Goal: Task Accomplishment & Management: Complete application form

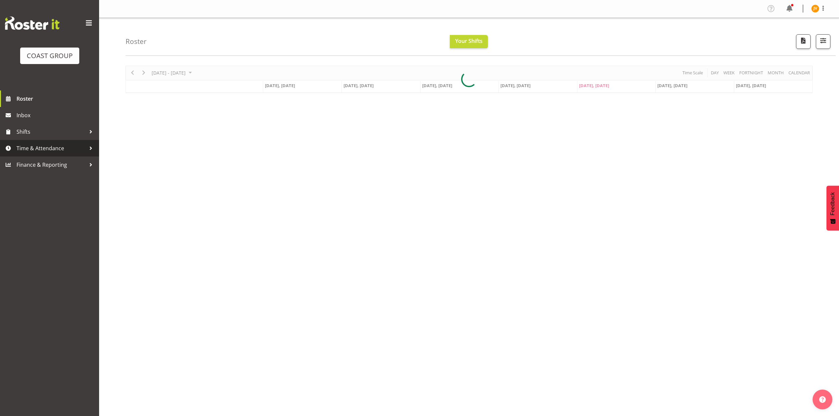
click at [37, 154] on link "Time & Attendance" at bounding box center [49, 148] width 99 height 17
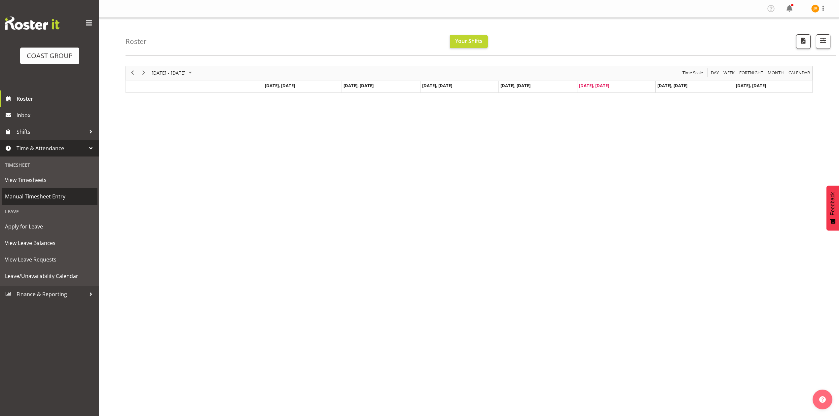
click at [22, 189] on link "Manual Timesheet Entry" at bounding box center [50, 196] width 96 height 17
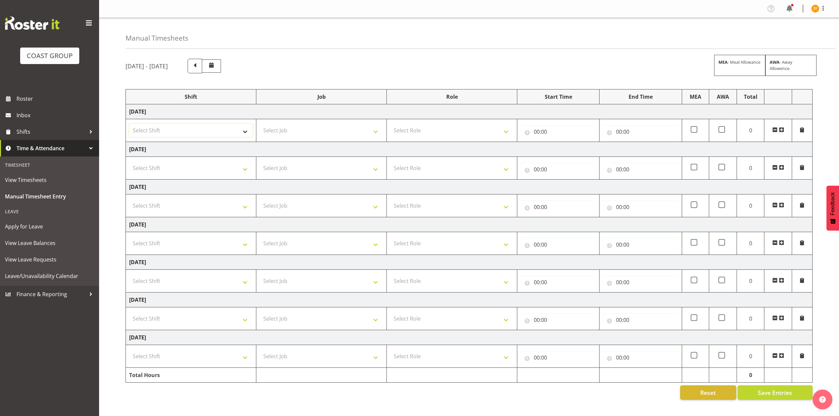
click at [225, 133] on select "Select Shift DW CHC Design Office DW CHC General Work Aug DW CHC General Work D…" at bounding box center [191, 130] width 124 height 13
select select "1512"
click at [129, 125] on select "Select Shift DW CHC Design Office DW CHC General Work Aug DW CHC General Work D…" at bounding box center [191, 130] width 124 height 13
click at [308, 134] on select "Select Job 1 Carlton Events 1 Carlton Hamilton 1 Carlton Wellington 1 EHS WAREH…" at bounding box center [322, 130] width 124 height 13
select select "1881"
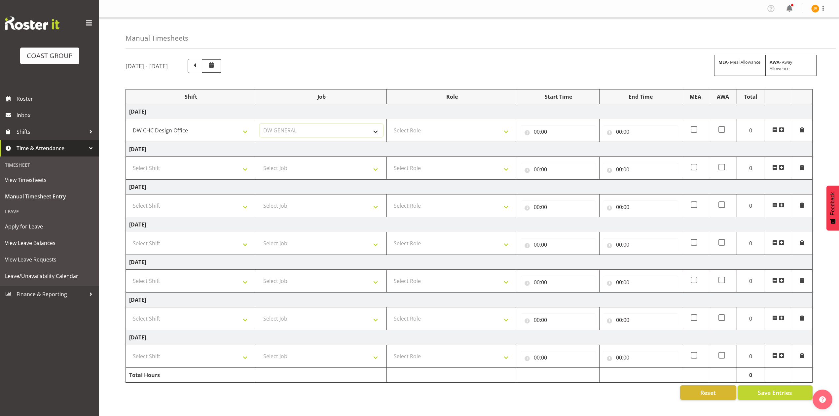
click at [260, 125] on select "Select Job 1 Carlton Events 1 Carlton Hamilton 1 Carlton Wellington 1 EHS WAREH…" at bounding box center [322, 130] width 124 height 13
click at [418, 130] on select "Select Role DESIGNER DW" at bounding box center [452, 130] width 124 height 13
select select "221"
click at [390, 125] on select "Select Role DESIGNER DW" at bounding box center [452, 130] width 124 height 13
click at [221, 170] on select "Select Shift DW CHC Design Office DW CHC General Work Aug DW CHC General Work D…" at bounding box center [191, 168] width 124 height 13
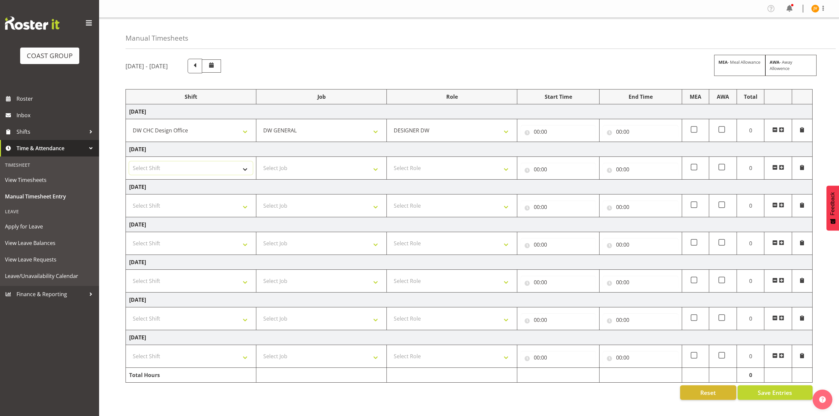
select select "1512"
click at [129, 163] on select "Select Shift DW CHC Design Office DW CHC General Work Aug DW CHC General Work D…" at bounding box center [191, 168] width 124 height 13
click at [297, 168] on select "Select Job 1 Carlton Events 1 Carlton Hamilton 1 Carlton Wellington 1 EHS WAREH…" at bounding box center [322, 168] width 124 height 13
select select "1881"
click at [260, 163] on select "Select Job 1 Carlton Events 1 Carlton Hamilton 1 Carlton Wellington 1 EHS WAREH…" at bounding box center [322, 168] width 124 height 13
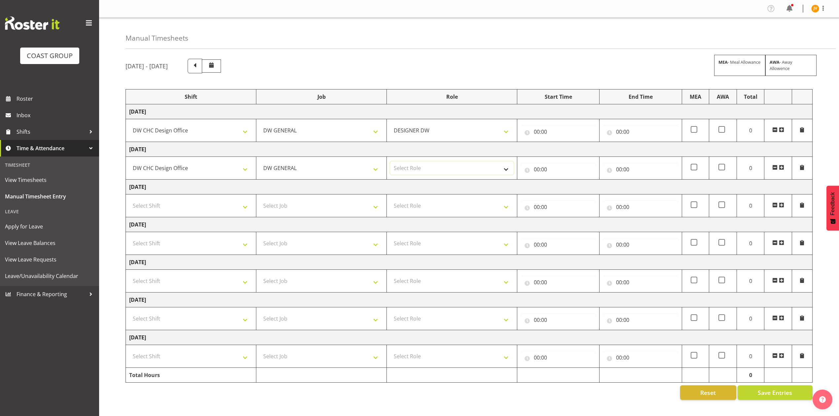
click at [430, 170] on select "Select Role DESIGNER DW" at bounding box center [452, 168] width 124 height 13
select select "221"
click at [390, 163] on select "Select Role DESIGNER DW" at bounding box center [452, 168] width 124 height 13
click at [200, 212] on select "Select Shift DW CHC Design Office DW CHC General Work Aug DW CHC General Work D…" at bounding box center [191, 205] width 124 height 13
select select "1512"
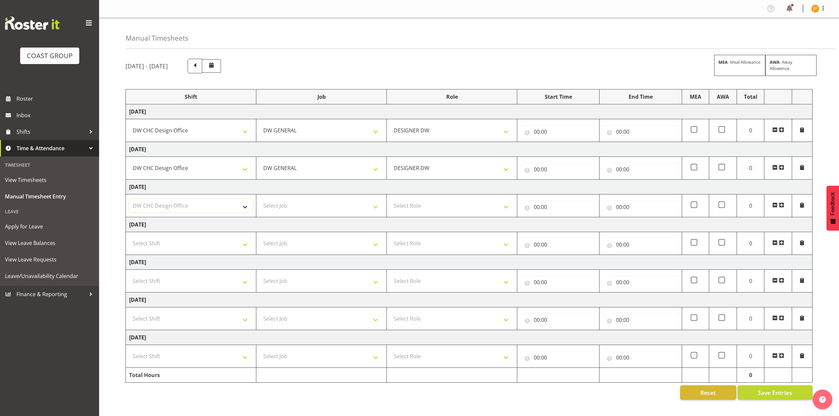
click at [129, 200] on select "Select Shift DW CHC Design Office DW CHC General Work Aug DW CHC General Work D…" at bounding box center [191, 205] width 124 height 13
drag, startPoint x: 290, startPoint y: 210, endPoint x: 285, endPoint y: 221, distance: 12.6
click at [290, 210] on select "Select Job 1 Carlton Events 1 Carlton Hamilton 1 Carlton Wellington 1 EHS WAREH…" at bounding box center [322, 205] width 124 height 13
select select "1881"
click at [260, 200] on select "Select Job 1 Carlton Events 1 Carlton Hamilton 1 Carlton Wellington 1 EHS WAREH…" at bounding box center [322, 205] width 124 height 13
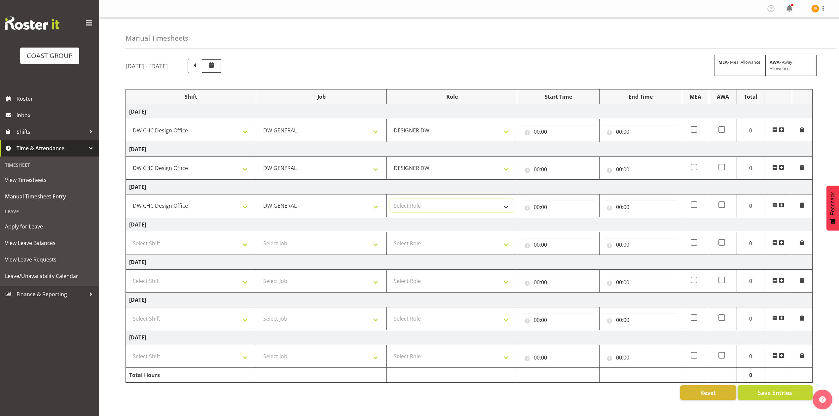
click at [416, 200] on select "Select Role DESIGNER DW" at bounding box center [452, 205] width 124 height 13
select select "221"
click at [390, 200] on select "Select Role DESIGNER DW" at bounding box center [452, 205] width 124 height 13
click at [538, 133] on input "00:00" at bounding box center [558, 131] width 75 height 13
click at [564, 151] on select "00 01 02 03 04 05 06 07 08 09 10 11 12 13 14 15 16 17 18 19 20 21 22 23" at bounding box center [565, 148] width 15 height 13
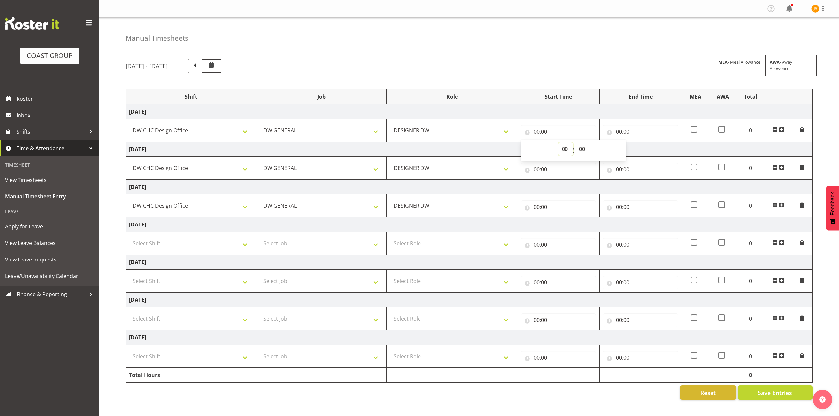
select select "7"
click at [558, 143] on select "00 01 02 03 04 05 06 07 08 09 10 11 12 13 14 15 16 17 18 19 20 21 22 23" at bounding box center [565, 148] width 15 height 13
type input "07:00"
click at [586, 150] on select "00 01 02 03 04 05 06 07 08 09 10 11 12 13 14 15 16 17 18 19 20 21 22 23 24 25 2…" at bounding box center [583, 148] width 15 height 13
select select "45"
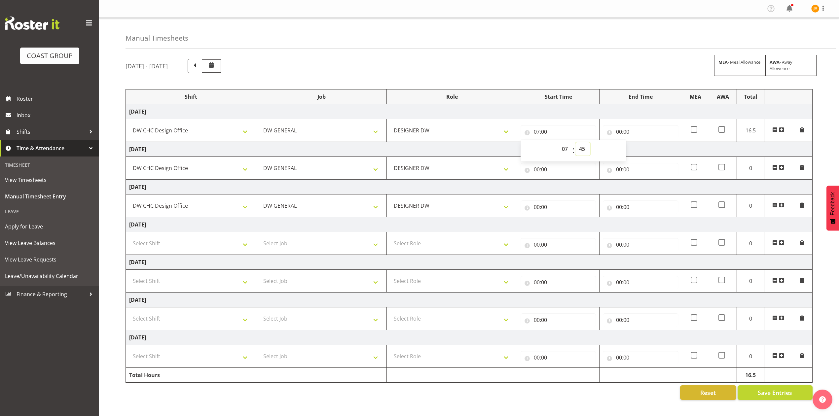
click at [576, 143] on select "00 01 02 03 04 05 06 07 08 09 10 11 12 13 14 15 16 17 18 19 20 21 22 23 24 25 2…" at bounding box center [583, 148] width 15 height 13
type input "07:45"
click at [619, 129] on input "00:00" at bounding box center [640, 131] width 75 height 13
click at [647, 148] on select "00 01 02 03 04 05 06 07 08 09 10 11 12 13 14 15 16 17 18 19 20 21 22 23" at bounding box center [648, 148] width 15 height 13
select select "16"
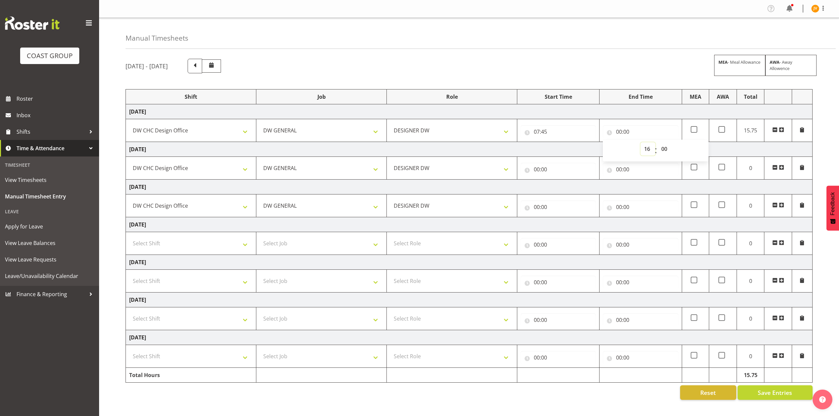
click at [641, 143] on select "00 01 02 03 04 05 06 07 08 09 10 11 12 13 14 15 16 17 18 19 20 21 22 23" at bounding box center [648, 148] width 15 height 13
type input "16:00"
drag, startPoint x: 664, startPoint y: 146, endPoint x: 664, endPoint y: 154, distance: 8.3
click at [664, 146] on select "00 01 02 03 04 05 06 07 08 09 10 11 12 13 14 15 16 17 18 19 20 21 22 23 24 25 2…" at bounding box center [665, 148] width 15 height 13
select select "30"
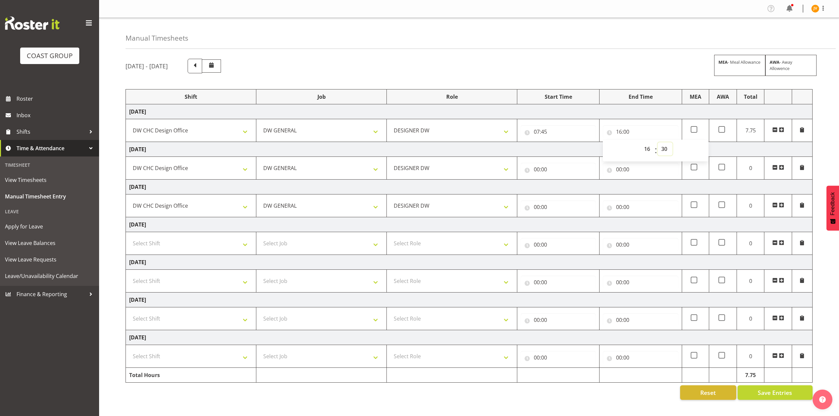
click at [658, 143] on select "00 01 02 03 04 05 06 07 08 09 10 11 12 13 14 15 16 17 18 19 20 21 22 23 24 25 2…" at bounding box center [665, 148] width 15 height 13
type input "16:30"
click at [537, 170] on input "00:00" at bounding box center [558, 169] width 75 height 13
drag, startPoint x: 562, startPoint y: 190, endPoint x: 564, endPoint y: 185, distance: 4.8
click at [562, 189] on select "00 01 02 03 04 05 06 07 08 09 10 11 12 13 14 15 16 17 18 19 20 21 22 23" at bounding box center [565, 186] width 15 height 13
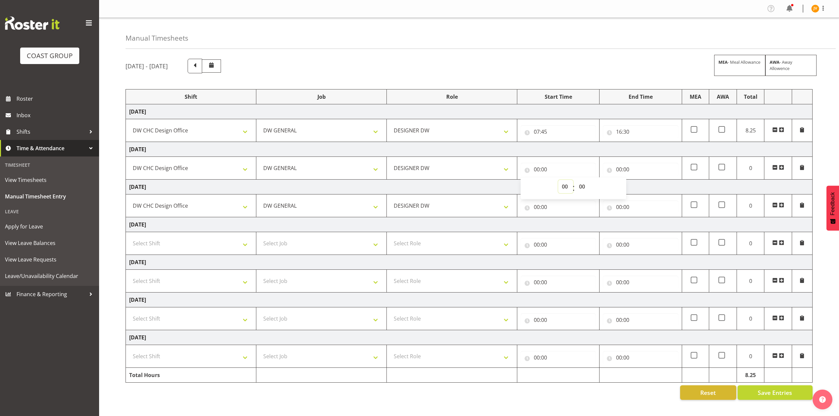
select select "8"
click at [558, 181] on select "00 01 02 03 04 05 06 07 08 09 10 11 12 13 14 15 16 17 18 19 20 21 22 23" at bounding box center [565, 186] width 15 height 13
type input "08:00"
click at [614, 171] on input "00:00" at bounding box center [640, 169] width 75 height 13
click at [650, 190] on select "00 01 02 03 04 05 06 07 08 09 10 11 12 13 14 15 16 17 18 19 20 21 22 23" at bounding box center [648, 186] width 15 height 13
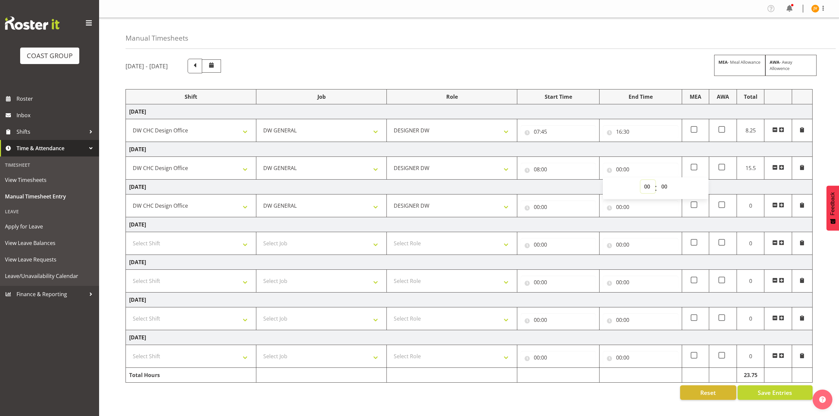
select select "15"
click at [641, 181] on select "00 01 02 03 04 05 06 07 08 09 10 11 12 13 14 15 16 17 18 19 20 21 22 23" at bounding box center [648, 186] width 15 height 13
type input "15:00"
click at [536, 208] on input "00:00" at bounding box center [558, 207] width 75 height 13
drag, startPoint x: 563, startPoint y: 225, endPoint x: 577, endPoint y: 240, distance: 19.9
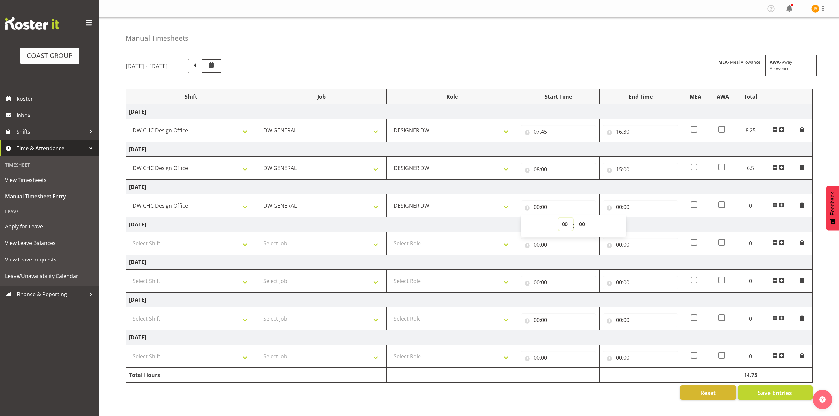
click at [563, 225] on select "00 01 02 03 04 05 06 07 08 09 10 11 12 13 14 15 16 17 18 19 20 21 22 23" at bounding box center [565, 224] width 15 height 13
select select "17"
click at [558, 219] on select "00 01 02 03 04 05 06 07 08 09 10 11 12 13 14 15 16 17 18 19 20 21 22 23" at bounding box center [565, 224] width 15 height 13
type input "17:00"
click at [586, 225] on select "00 01 02 03 04 05 06 07 08 09 10 11 12 13 14 15 16 17 18 19 20 21 22 23 24 25 2…" at bounding box center [583, 224] width 15 height 13
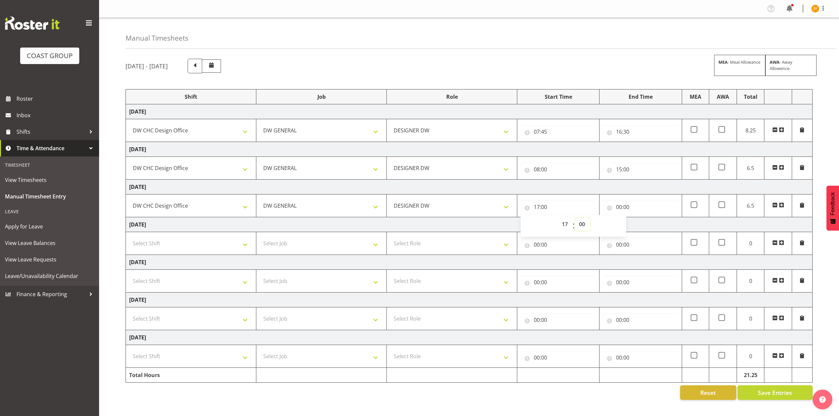
select select "45"
click at [576, 219] on select "00 01 02 03 04 05 06 07 08 09 10 11 12 13 14 15 16 17 18 19 20 21 22 23 24 25 2…" at bounding box center [583, 224] width 15 height 13
type input "17:45"
click at [623, 208] on input "00:00" at bounding box center [640, 207] width 75 height 13
click at [652, 227] on select "00 01 02 03 04 05 06 07 08 09 10 11 12 13 14 15 16 17 18 19 20 21 22 23" at bounding box center [648, 224] width 15 height 13
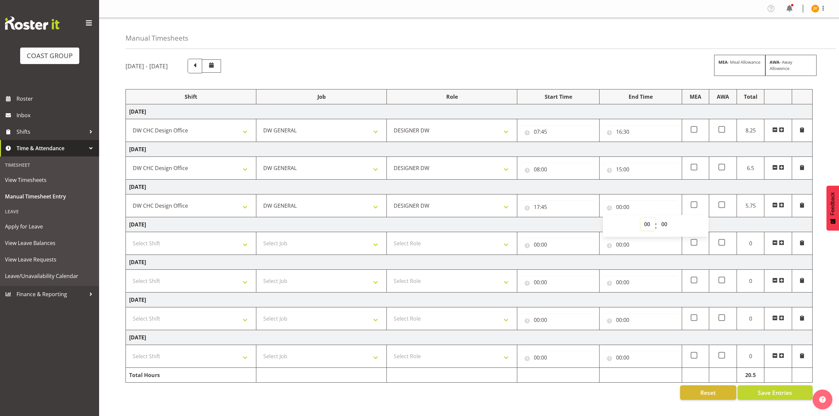
select select "16"
click at [641, 219] on select "00 01 02 03 04 05 06 07 08 09 10 11 12 13 14 15 16 17 18 19 20 21 22 23" at bounding box center [648, 224] width 15 height 13
type input "16:00"
click at [539, 209] on input "17:45" at bounding box center [558, 207] width 75 height 13
click at [565, 230] on select "00 01 02 03 04 05 06 07 08 09 10 11 12 13 14 15 16 17 18 19 20 21 22 23" at bounding box center [565, 224] width 15 height 13
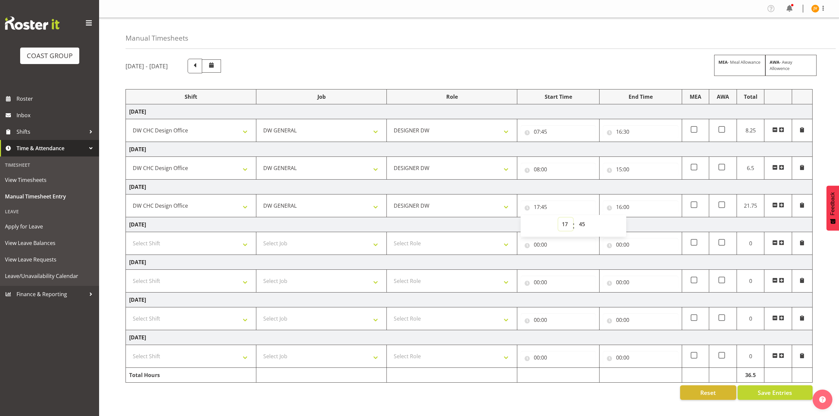
select select "7"
click at [558, 219] on select "00 01 02 03 04 05 06 07 08 09 10 11 12 13 14 15 16 17 18 19 20 21 22 23" at bounding box center [565, 224] width 15 height 13
type input "07:45"
click at [680, 56] on div "October 1st - October 7th 2025 MEA - Meal Allowance AWA - Away Allowence Shift …" at bounding box center [483, 229] width 714 height 351
click at [763, 397] on span "Save Entries" at bounding box center [775, 393] width 34 height 9
